Goal: Information Seeking & Learning: Learn about a topic

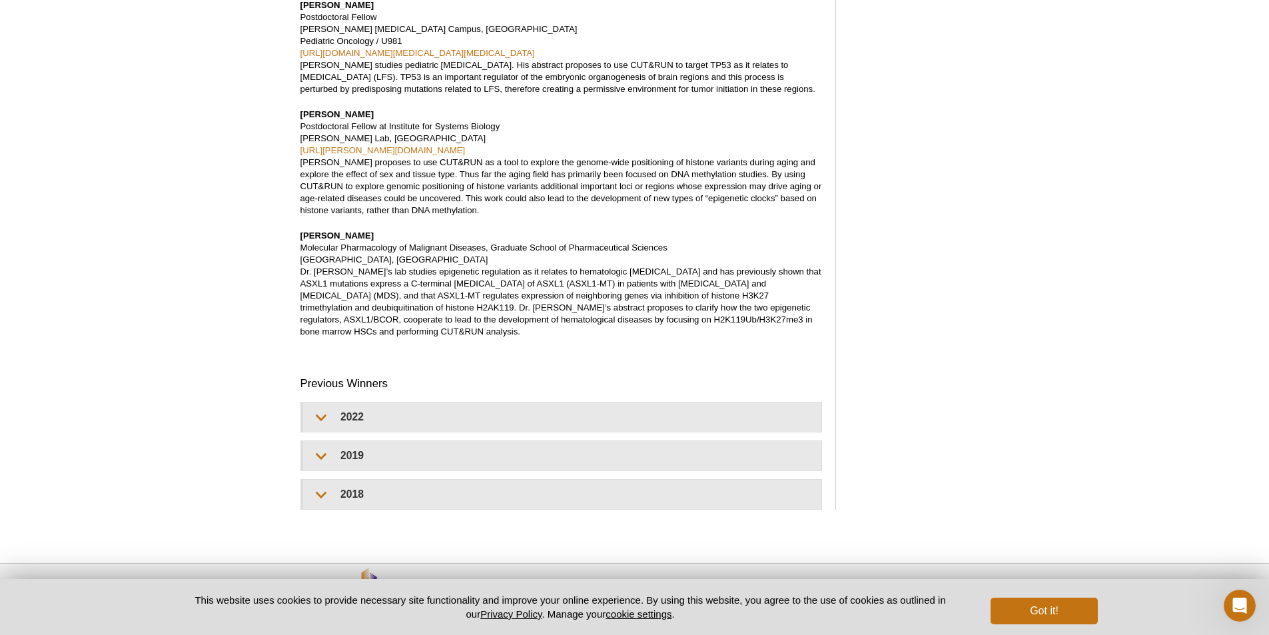
scroll to position [866, 0]
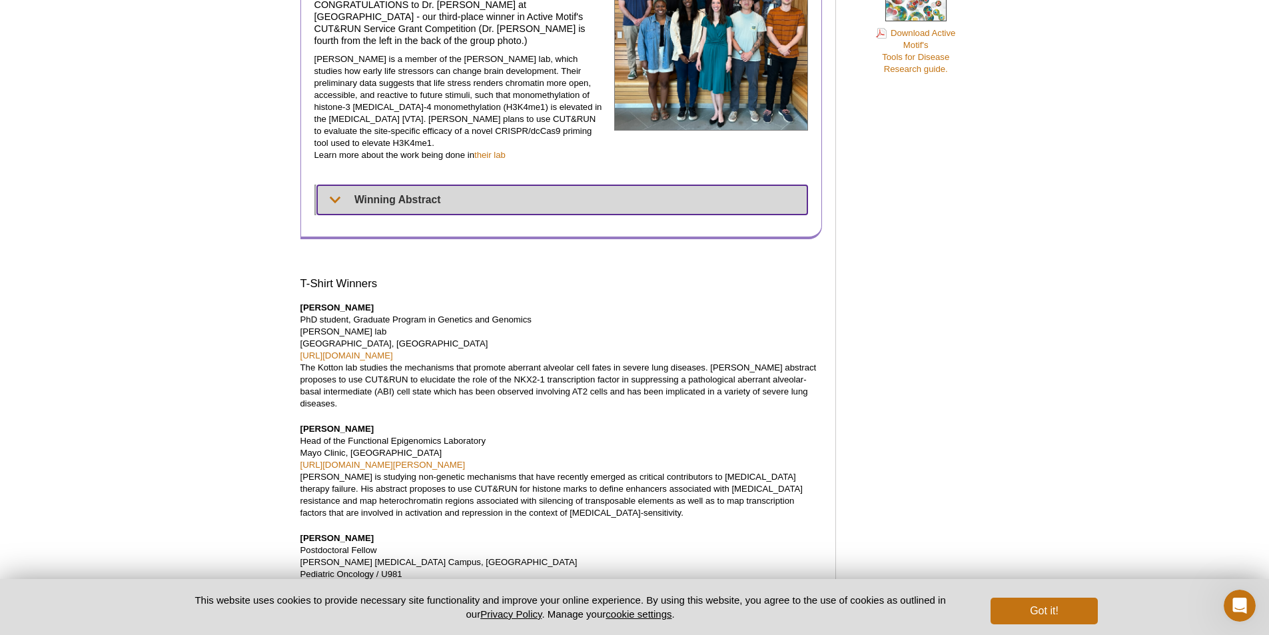
click at [356, 185] on summary "Winning Abstract" at bounding box center [562, 199] width 490 height 29
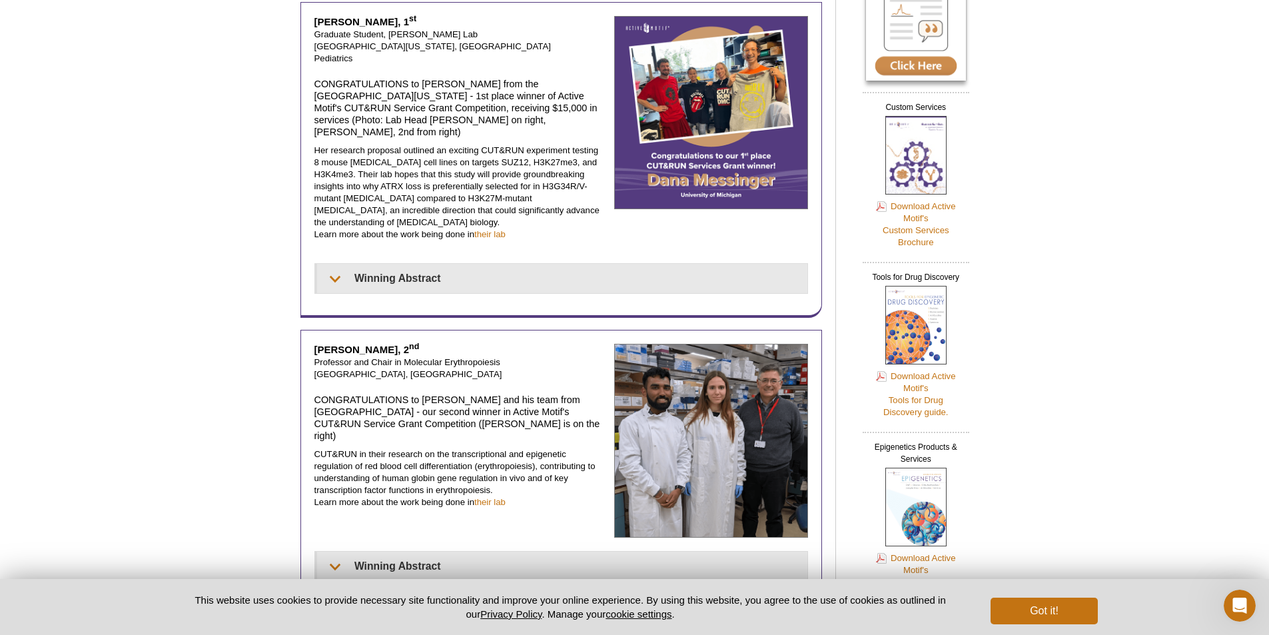
scroll to position [133, 0]
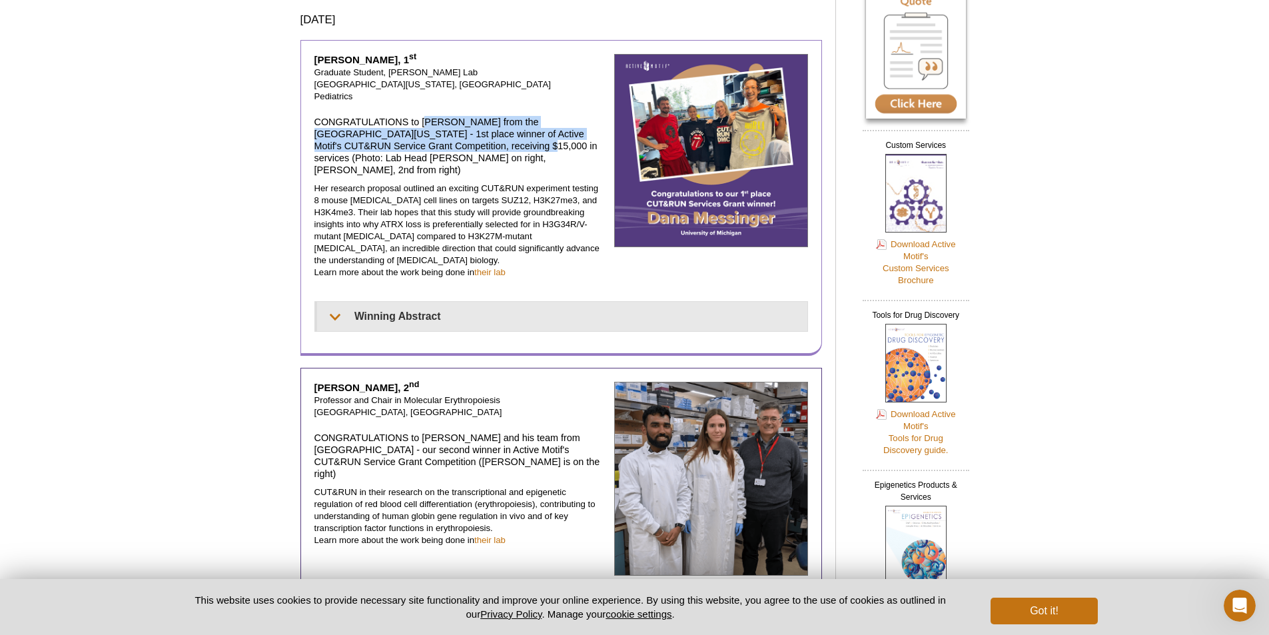
drag, startPoint x: 427, startPoint y: 122, endPoint x: 460, endPoint y: 143, distance: 39.2
click at [460, 143] on h4 "CONGRATULATIONS to Dana Messinger from the University of Michigan - 1st place w…" at bounding box center [459, 146] width 290 height 60
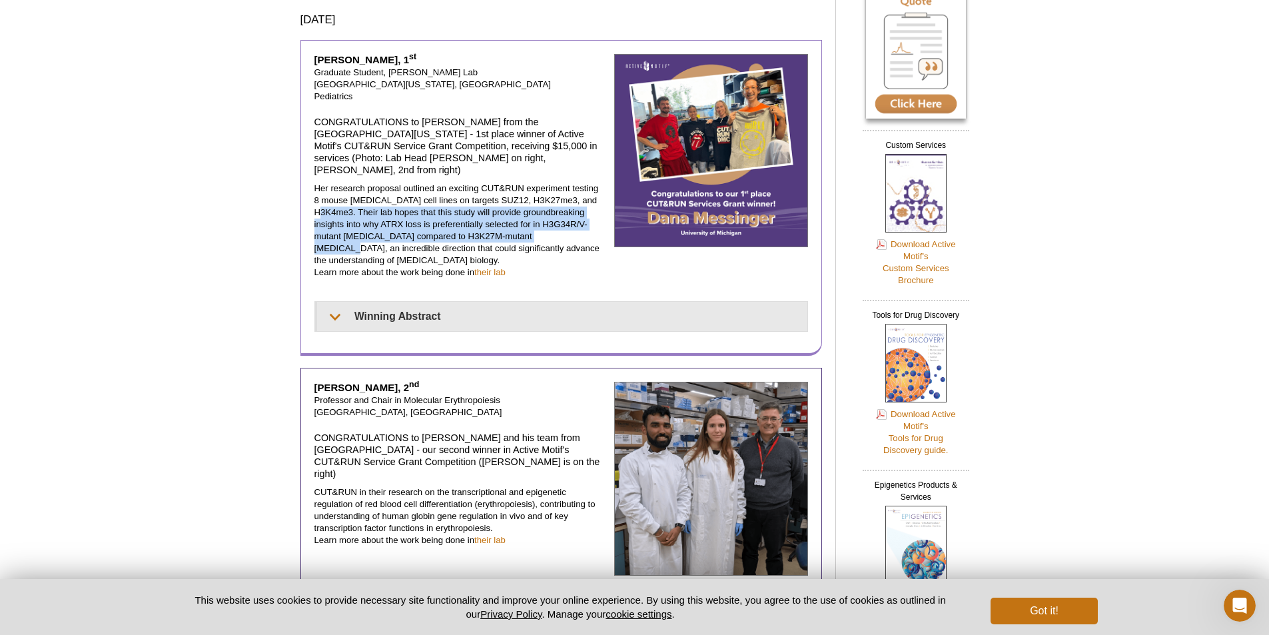
drag, startPoint x: 313, startPoint y: 201, endPoint x: 524, endPoint y: 227, distance: 212.7
click at [524, 227] on div "Dana Messinger, 1 st Graduate Student, Carl Koschmann Lab University of Michiga…" at bounding box center [561, 198] width 522 height 316
click at [524, 227] on p "Her research proposal outlined an exciting CUT&RUN experiment testing 8 mouse g…" at bounding box center [459, 230] width 290 height 96
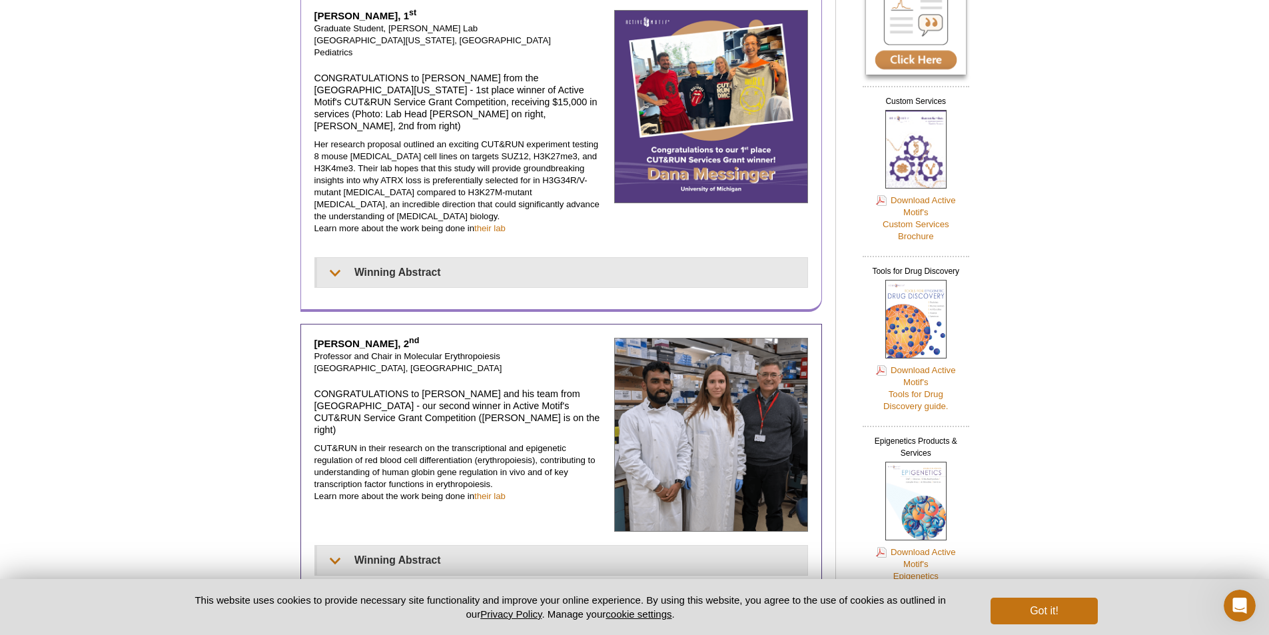
scroll to position [200, 0]
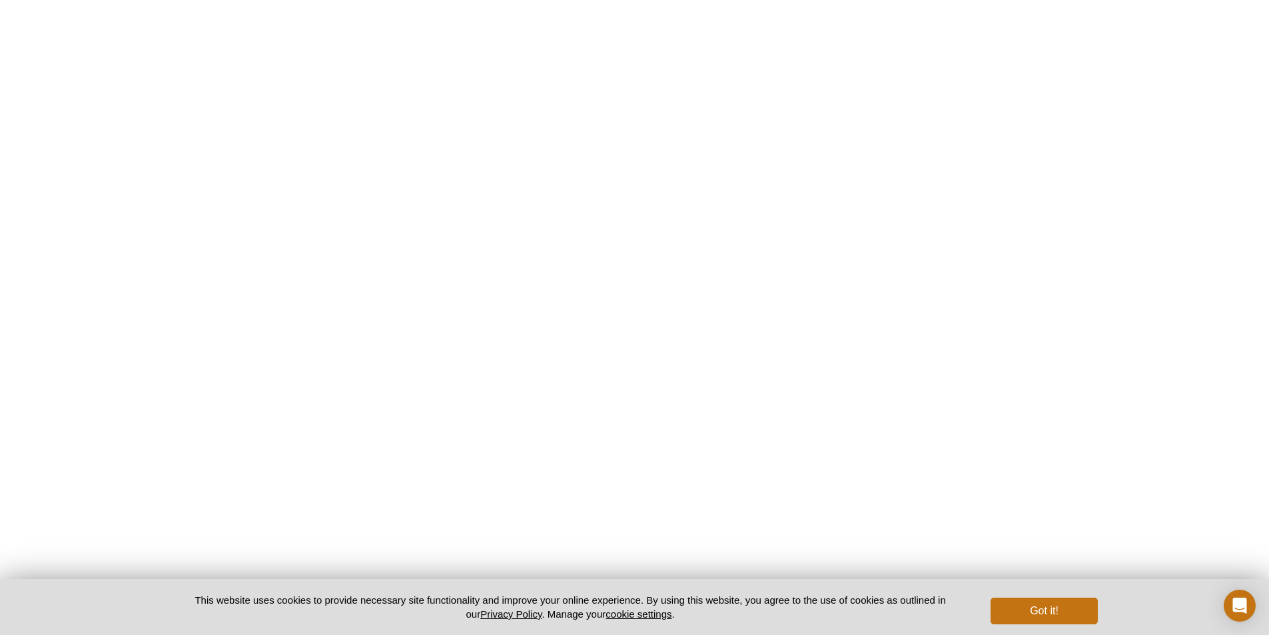
scroll to position [1512, 0]
